Goal: Navigation & Orientation: Find specific page/section

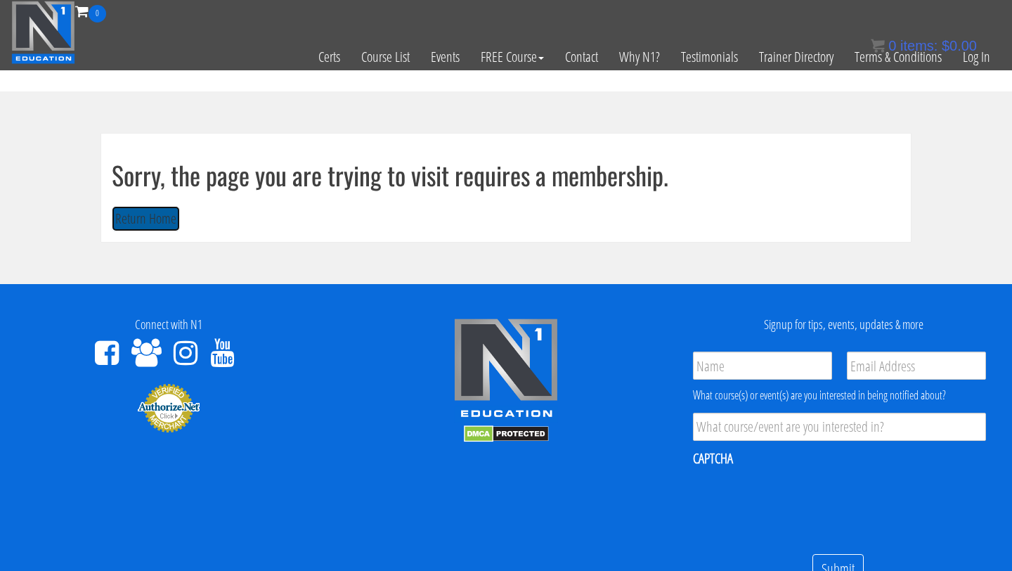
click at [157, 221] on button "Return Home" at bounding box center [146, 219] width 68 height 26
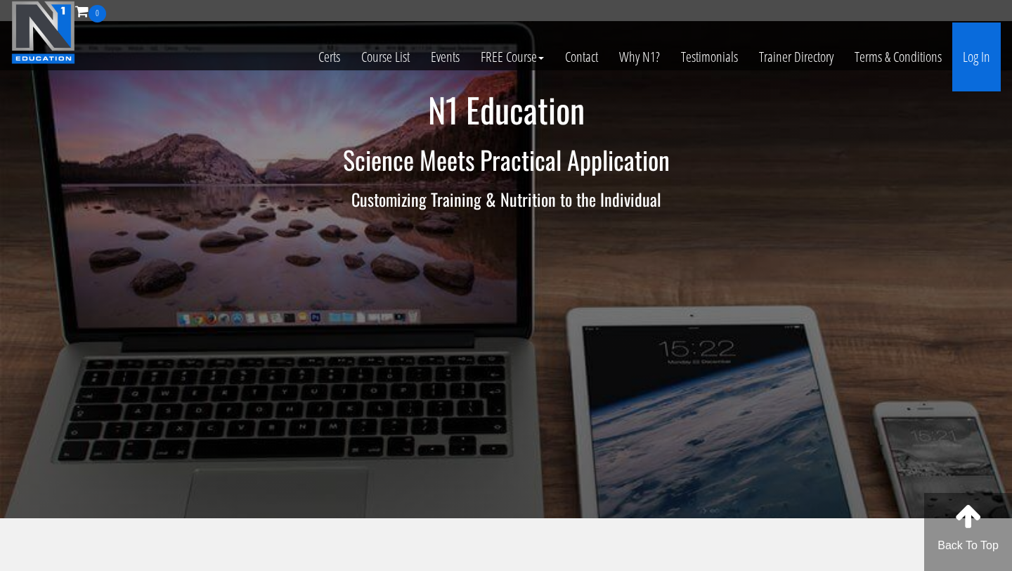
click at [967, 63] on link "Log In" at bounding box center [977, 56] width 49 height 69
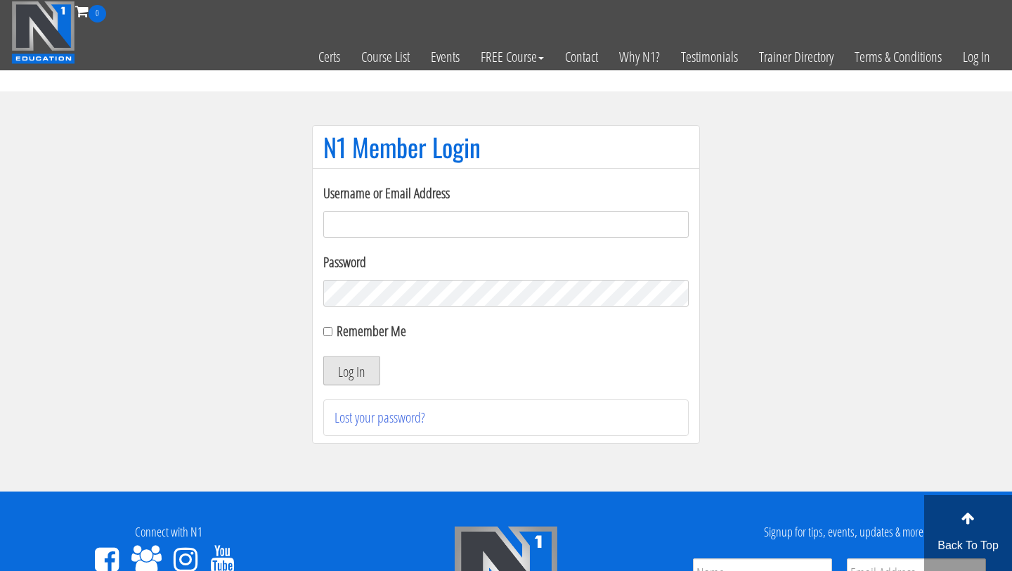
type input "[PERSON_NAME][EMAIL_ADDRESS][PERSON_NAME][DOMAIN_NAME]"
click at [347, 372] on button "Log In" at bounding box center [351, 371] width 57 height 30
